Goal: Download file/media

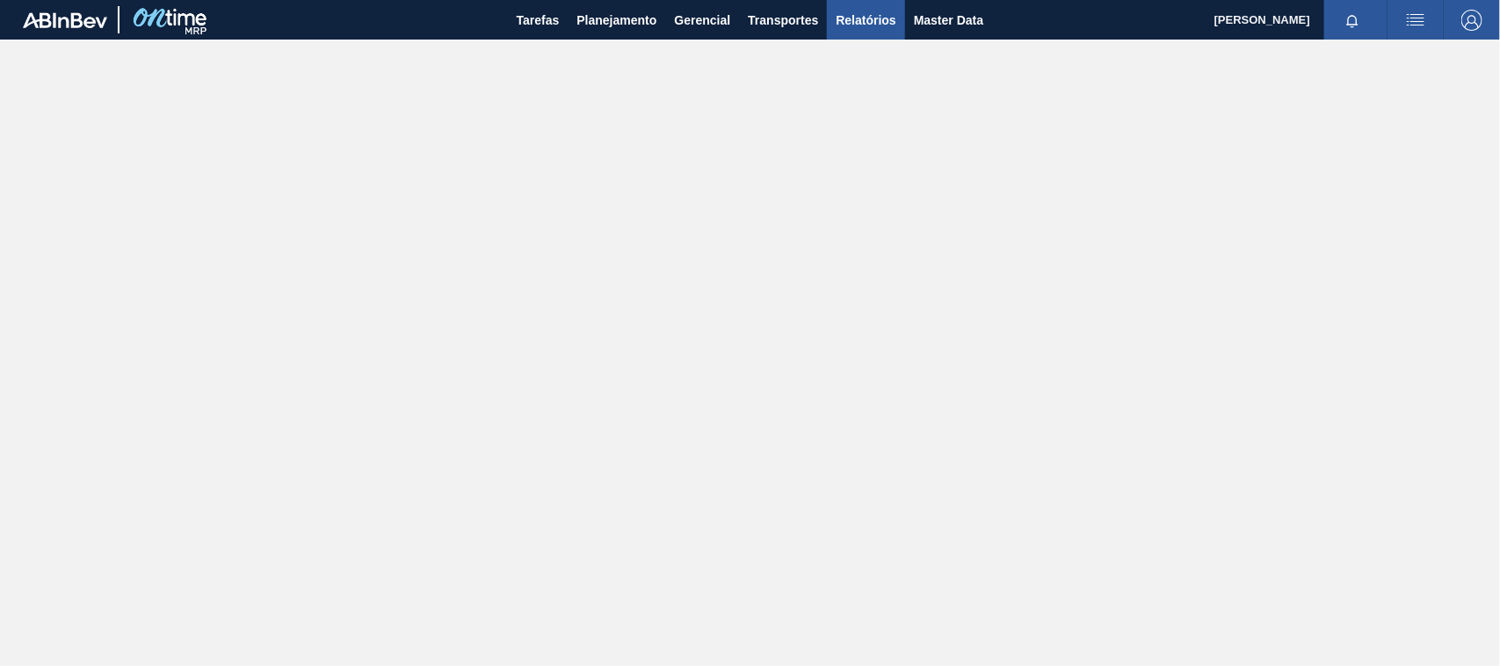
click at [883, 24] on span "Relatórios" at bounding box center [866, 20] width 60 height 21
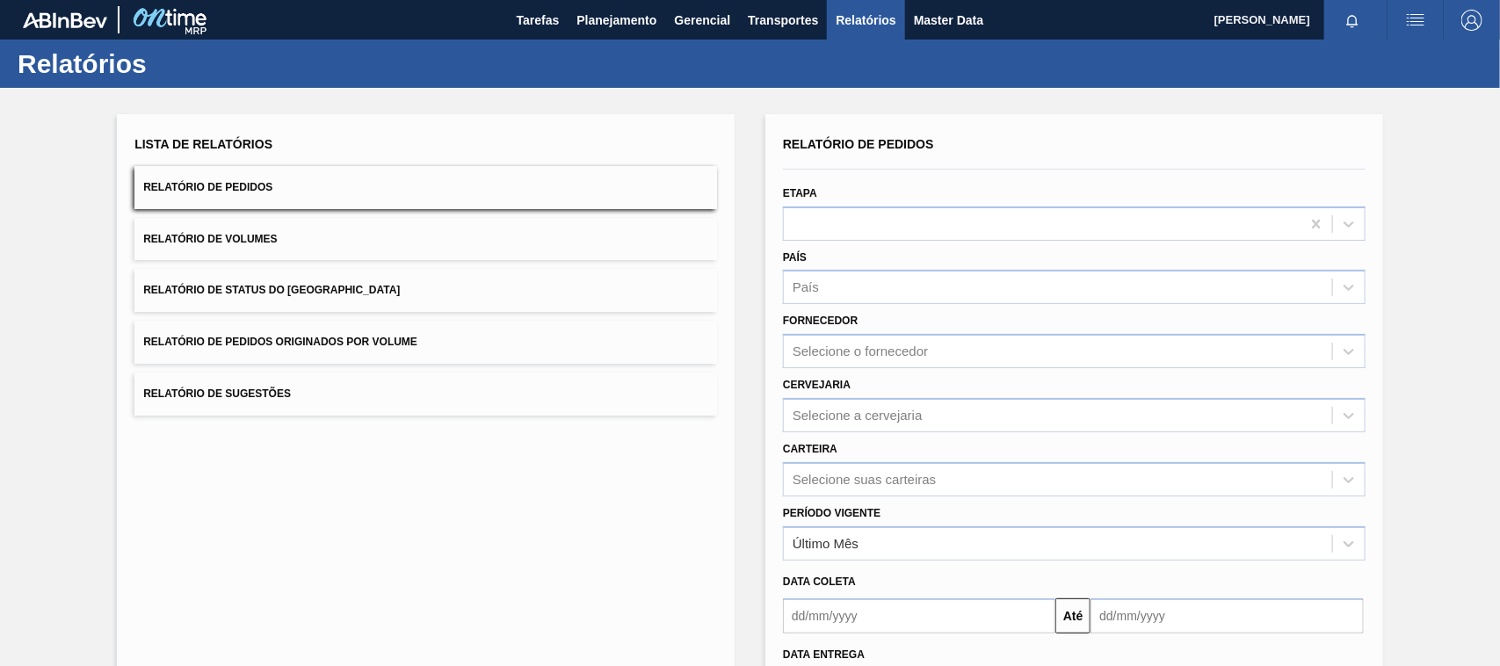
click at [379, 343] on span "Relatório de Pedidos Originados por Volume" at bounding box center [280, 342] width 274 height 12
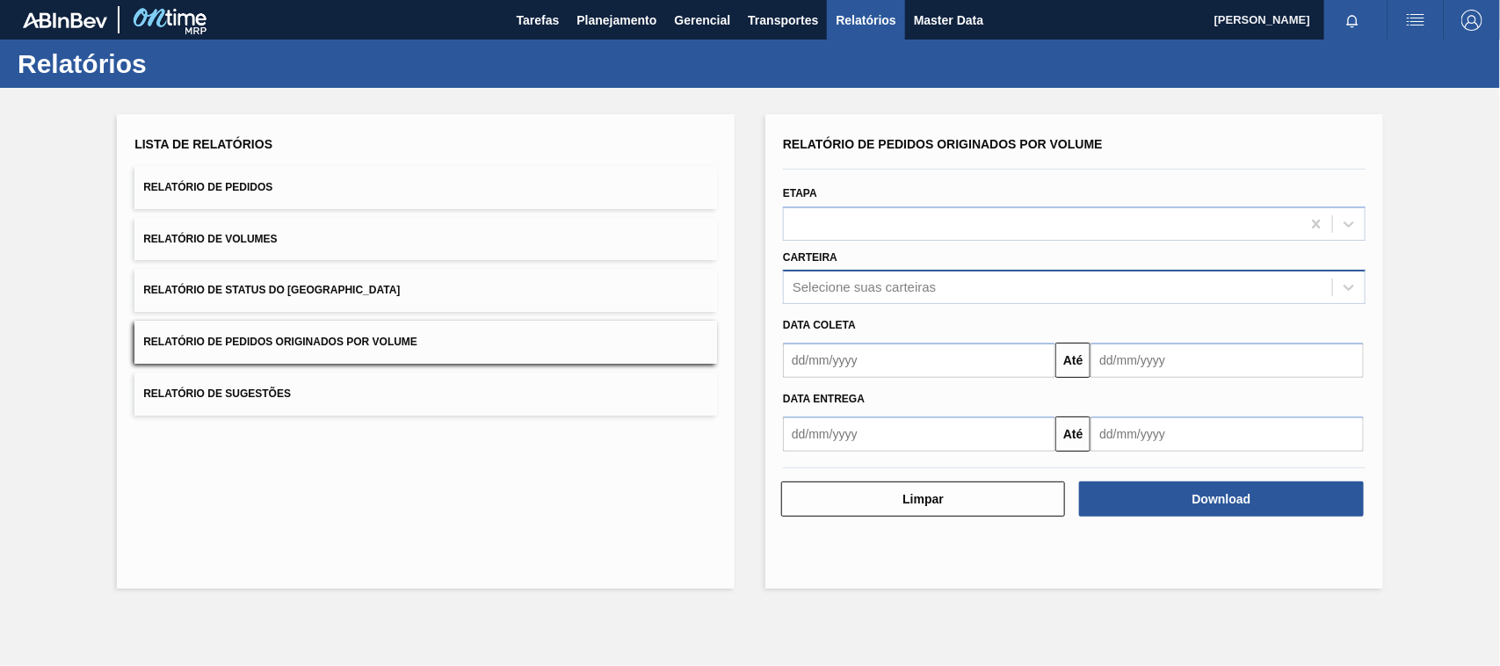
click at [833, 287] on div "Selecione suas carteiras" at bounding box center [864, 287] width 143 height 15
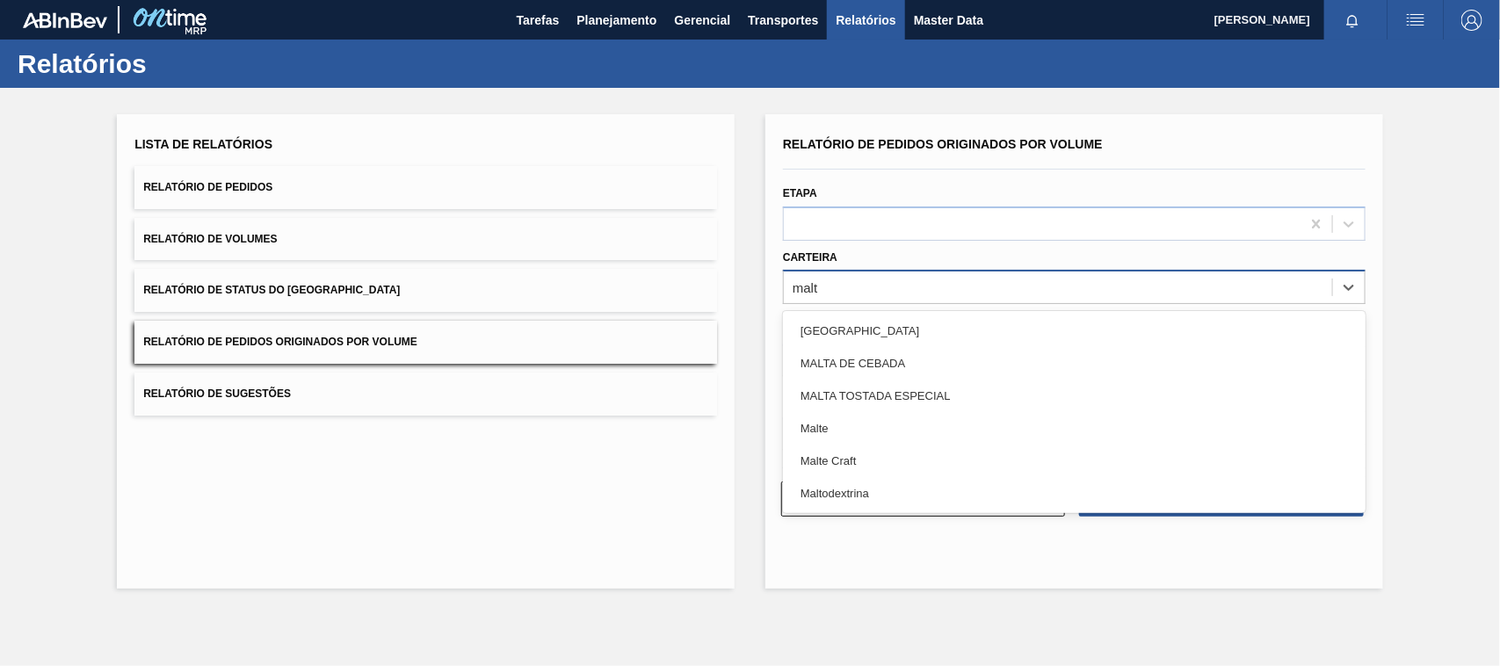
type input "malte"
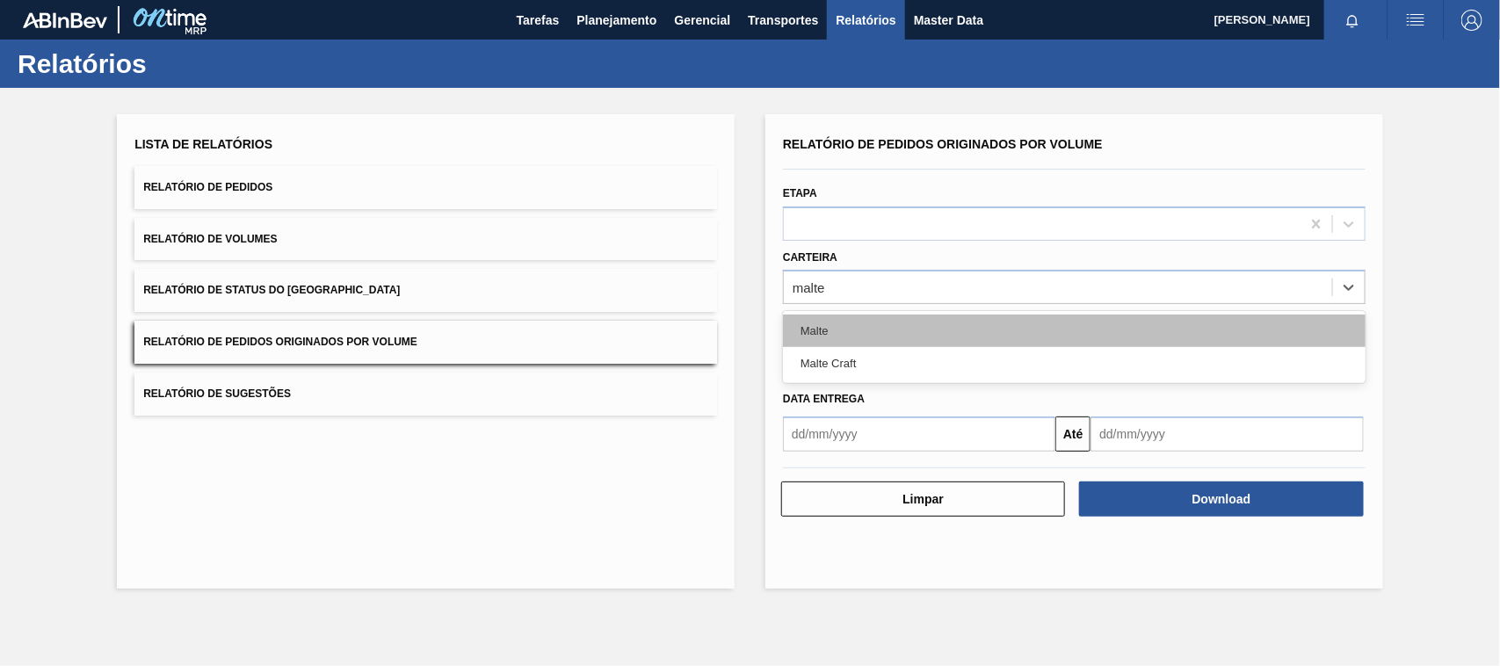
click at [833, 327] on div "Malte" at bounding box center [1074, 331] width 583 height 33
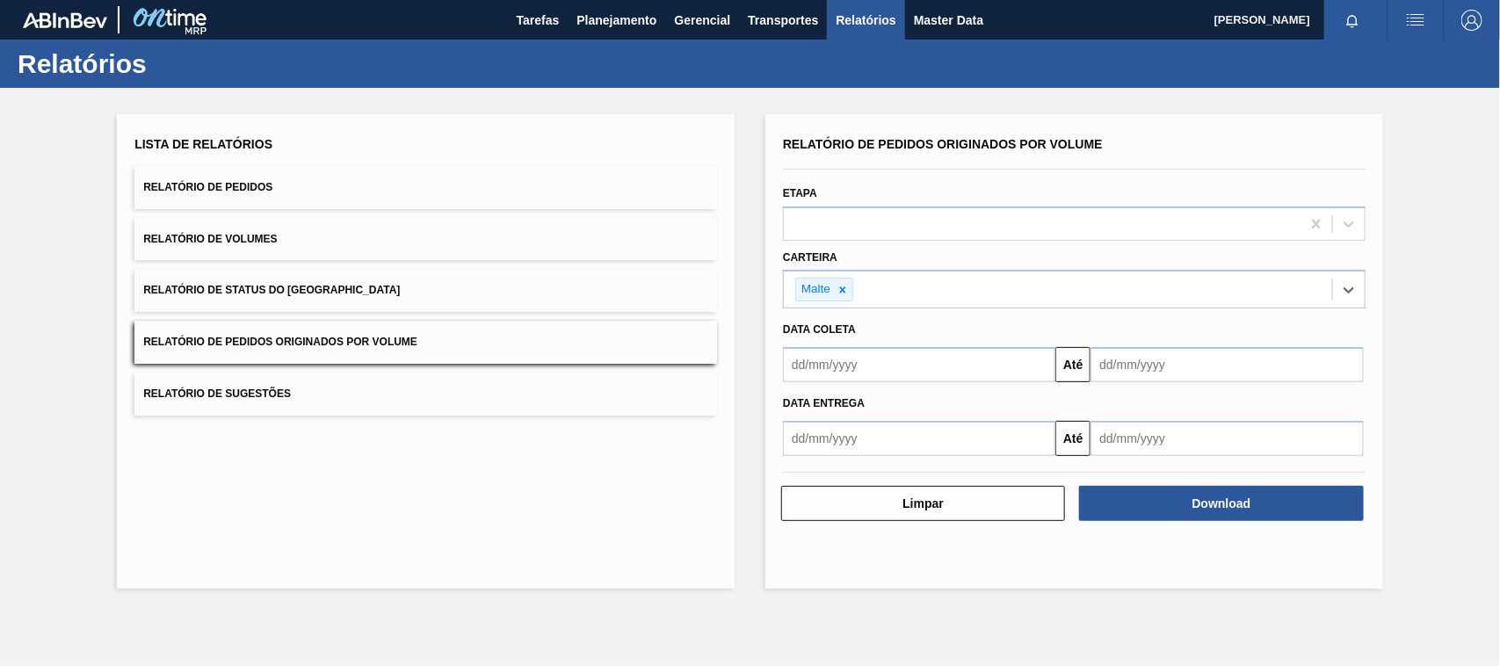
click at [880, 375] on input "text" at bounding box center [919, 364] width 272 height 35
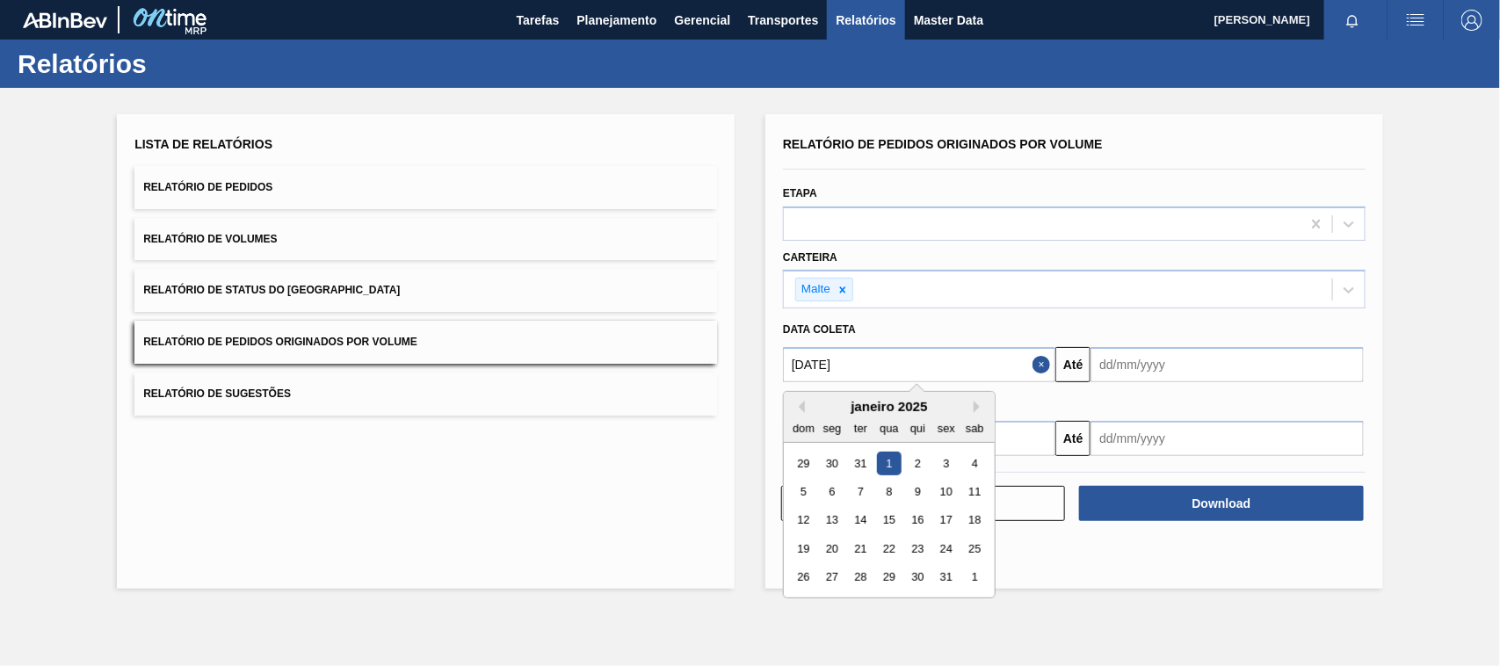
type input "[DATE]"
click at [892, 463] on div "1" at bounding box center [889, 464] width 24 height 24
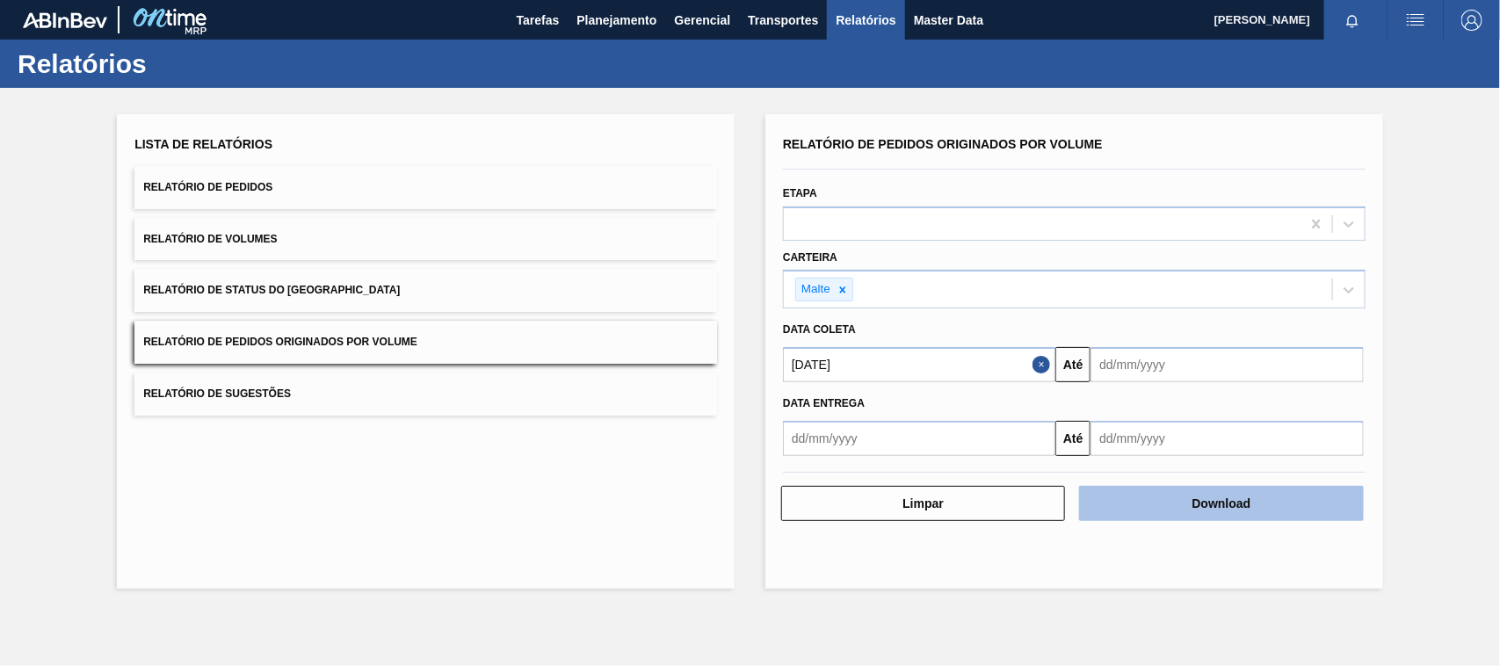
click at [1235, 507] on button "Download" at bounding box center [1221, 503] width 284 height 35
